Goal: Navigation & Orientation: Find specific page/section

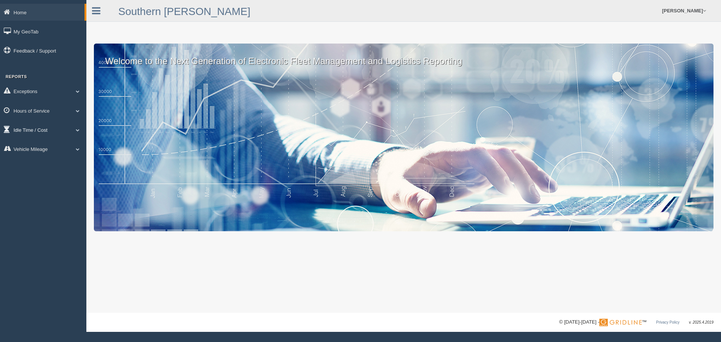
click at [45, 131] on link "Idle Time / Cost" at bounding box center [43, 129] width 86 height 17
click at [44, 131] on link "Idle Time / Cost" at bounding box center [42, 129] width 85 height 17
click at [39, 112] on link "Hours of Service" at bounding box center [43, 110] width 86 height 17
click at [37, 175] on link "Vehicle Mileage" at bounding box center [43, 175] width 86 height 17
click at [55, 149] on link "Vehicle Mileage" at bounding box center [42, 148] width 85 height 17
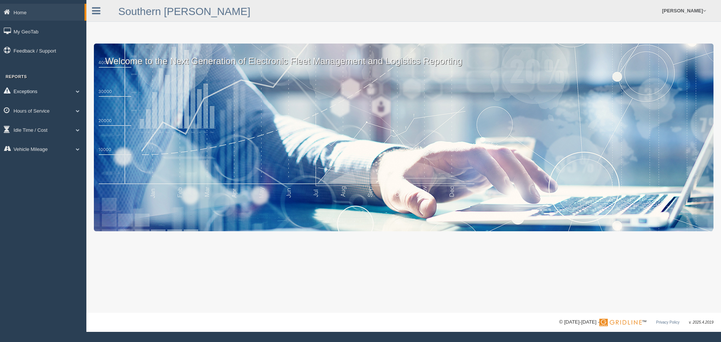
click at [30, 94] on link "Exceptions" at bounding box center [43, 91] width 86 height 17
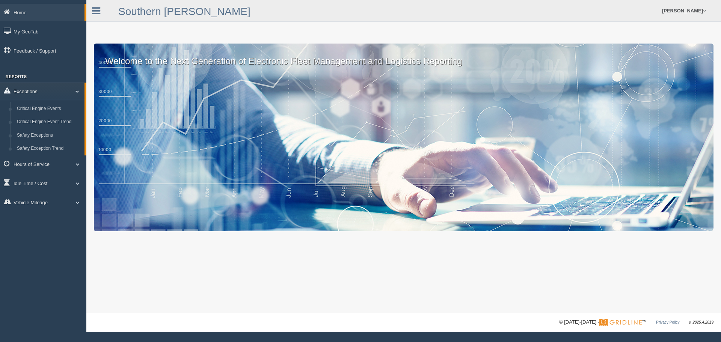
click at [30, 94] on link "Exceptions" at bounding box center [42, 91] width 85 height 17
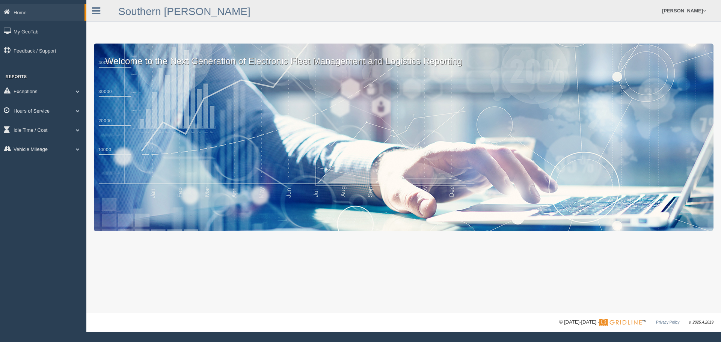
click at [38, 115] on link "Hours of Service" at bounding box center [43, 110] width 86 height 17
click at [29, 155] on link "Idle Time / Cost" at bounding box center [43, 156] width 86 height 17
click at [52, 216] on link "Vehicle Mileage" at bounding box center [43, 215] width 86 height 17
click at [686, 13] on link "[PERSON_NAME]" at bounding box center [683, 10] width 51 height 21
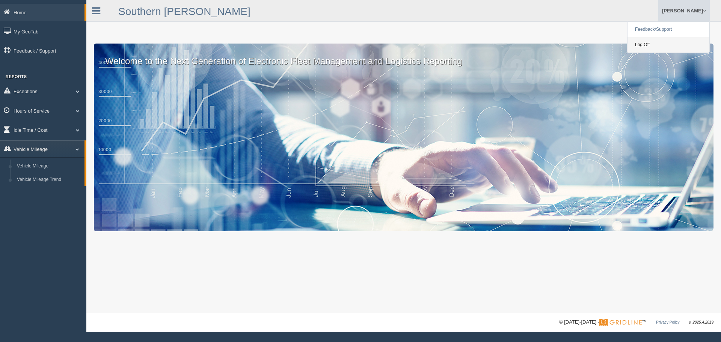
click at [635, 46] on link "Log Off" at bounding box center [669, 44] width 82 height 15
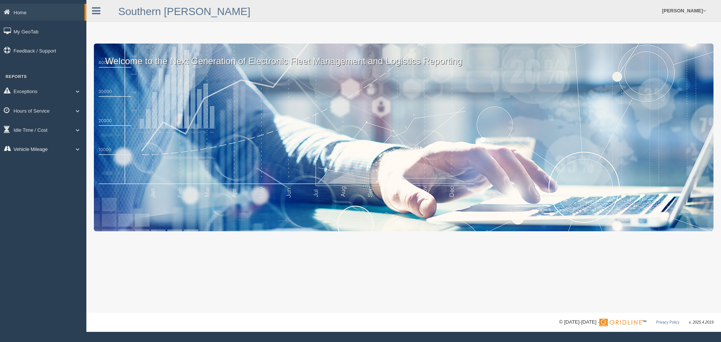
click at [57, 146] on link "Vehicle Mileage" at bounding box center [43, 148] width 86 height 17
click at [61, 149] on link "Vehicle Mileage" at bounding box center [42, 148] width 85 height 17
click at [70, 148] on link "Vehicle Mileage" at bounding box center [43, 148] width 86 height 17
click at [74, 147] on span at bounding box center [74, 149] width 10 height 4
click at [86, 126] on link "Idle Time / Cost" at bounding box center [43, 129] width 86 height 17
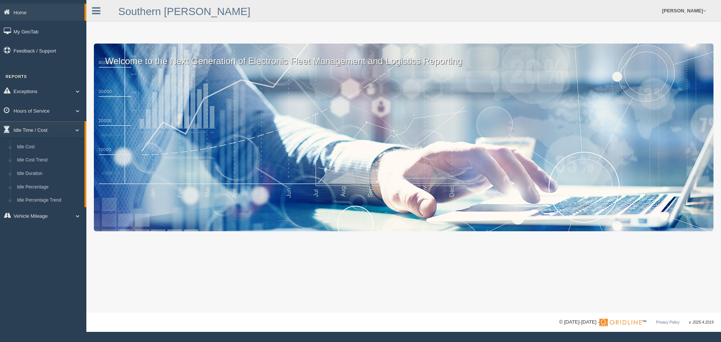
click at [76, 127] on link "Idle Time / Cost" at bounding box center [42, 129] width 85 height 17
drag, startPoint x: 67, startPoint y: 107, endPoint x: 62, endPoint y: 107, distance: 5.6
click at [66, 107] on link "Hours of Service" at bounding box center [43, 110] width 86 height 17
click at [71, 106] on link "Hours of Service" at bounding box center [42, 110] width 85 height 17
click at [65, 95] on link "Exceptions" at bounding box center [43, 91] width 86 height 17
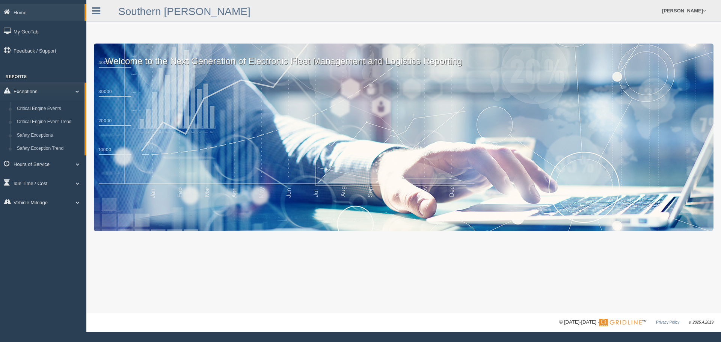
click at [70, 91] on span at bounding box center [74, 91] width 10 height 4
